Goal: Navigation & Orientation: Find specific page/section

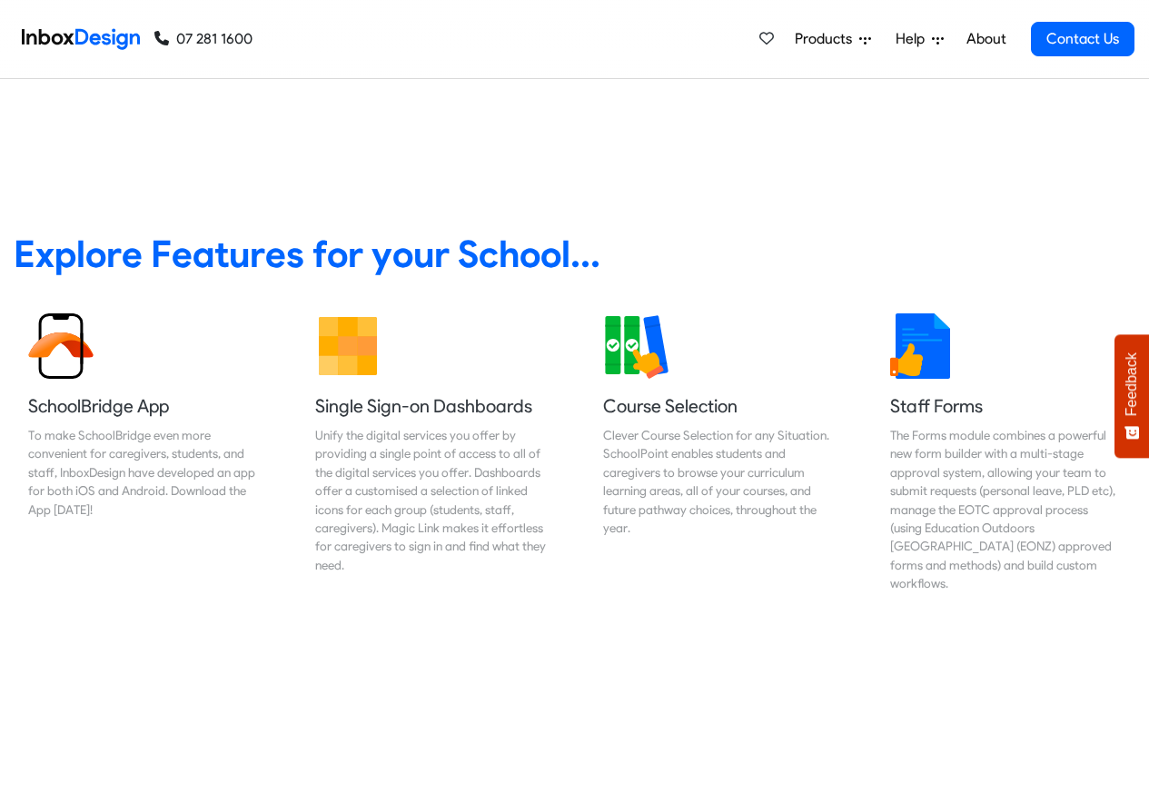
scroll to position [654, 0]
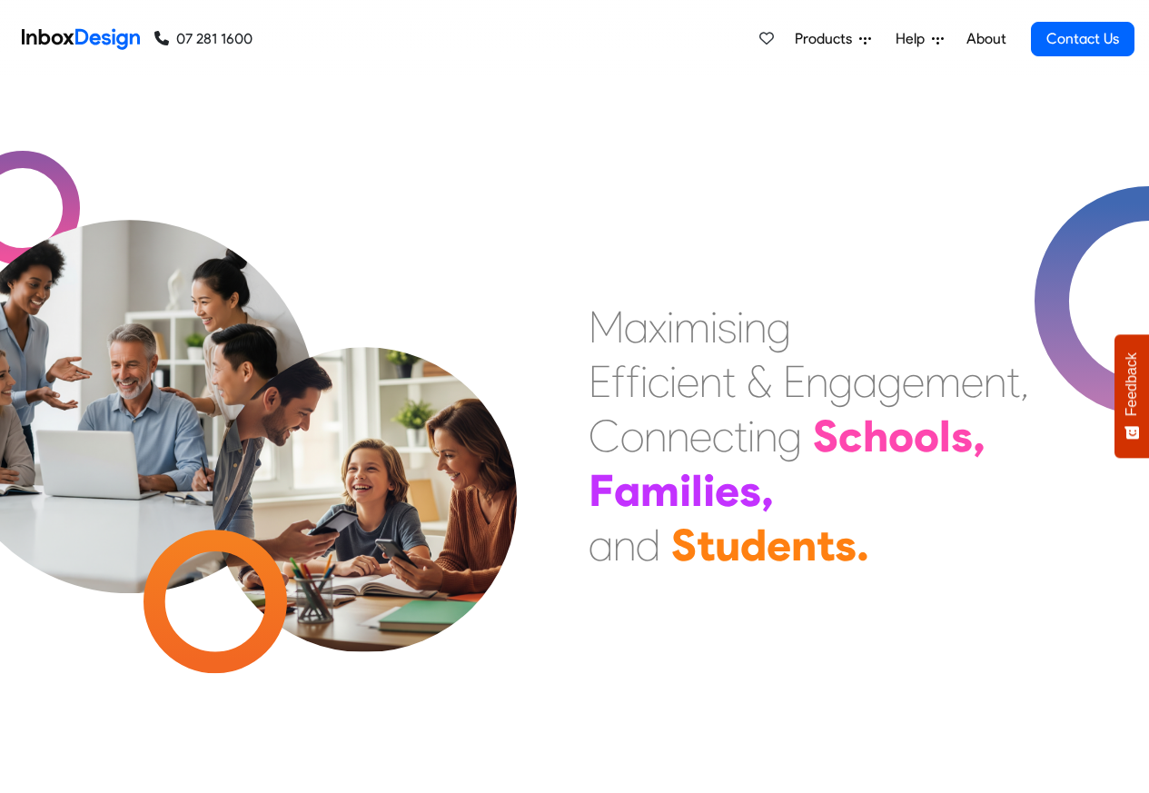
click at [984, 39] on link "About" at bounding box center [986, 39] width 50 height 36
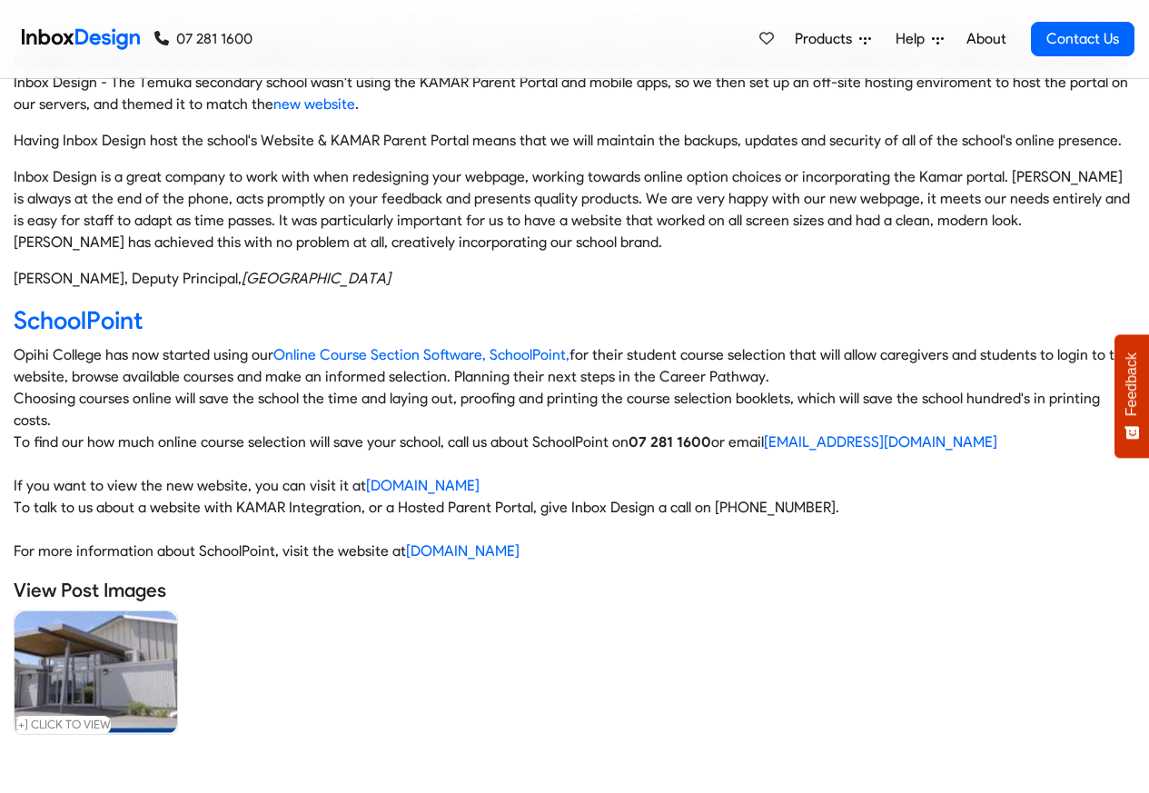
scroll to position [654, 0]
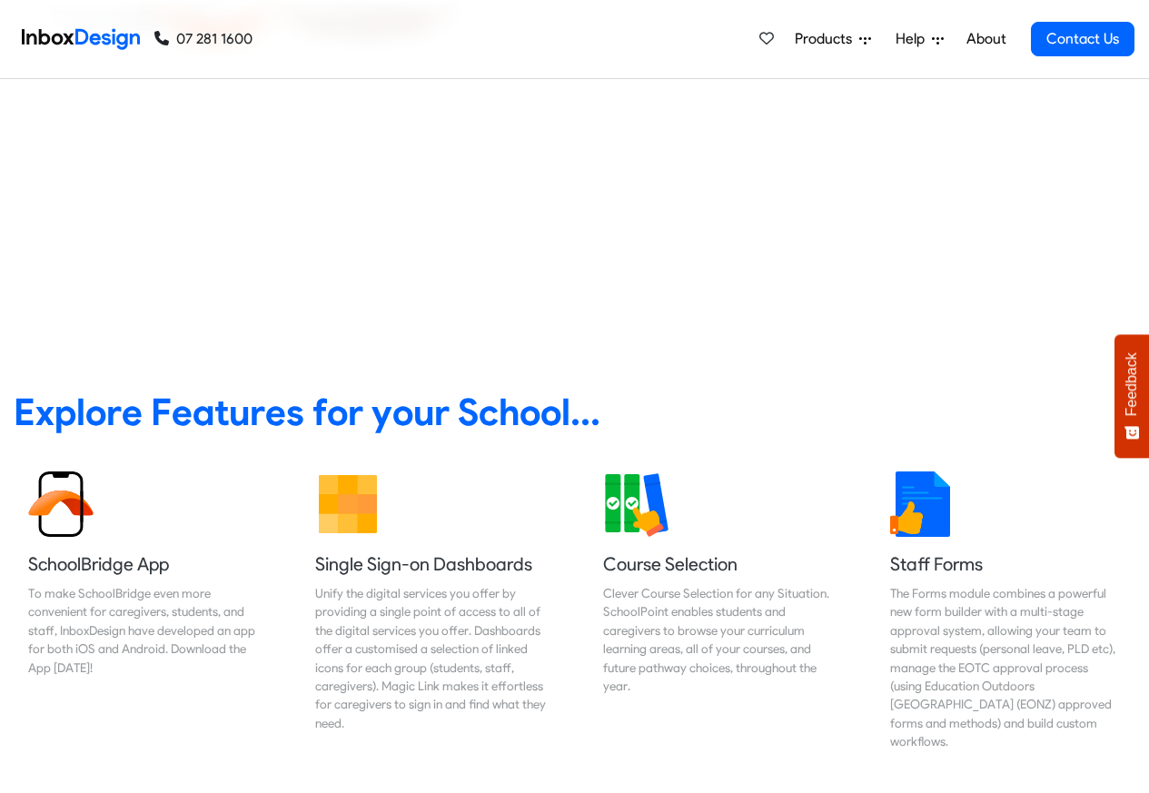
scroll to position [327, 0]
